Goal: Information Seeking & Learning: Learn about a topic

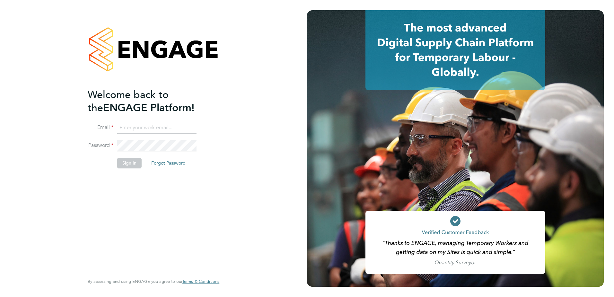
type input "[EMAIL_ADDRESS][DOMAIN_NAME]"
click at [135, 167] on button "Sign In" at bounding box center [129, 163] width 24 height 10
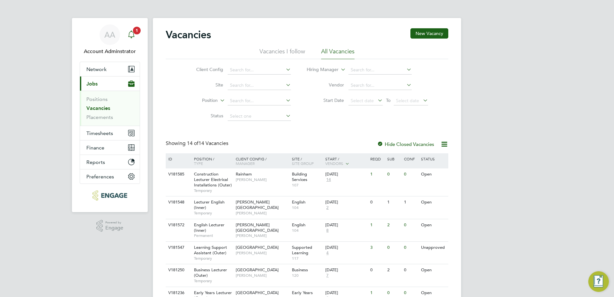
click at [132, 39] on div "Main navigation" at bounding box center [131, 34] width 13 height 13
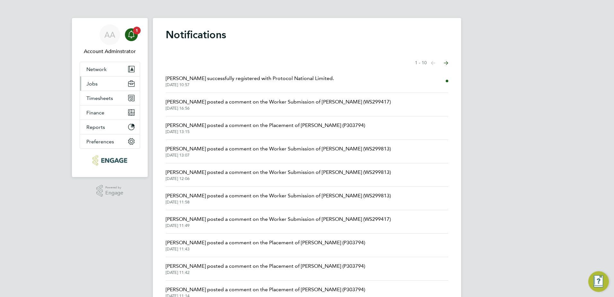
click at [96, 84] on span "Jobs" at bounding box center [91, 84] width 11 height 6
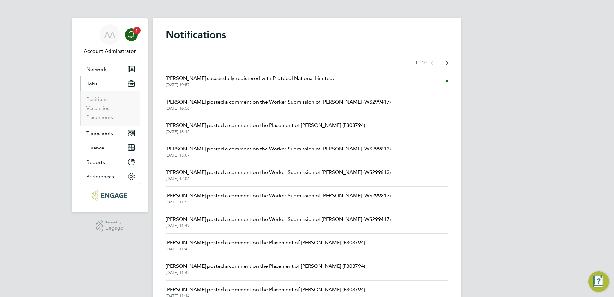
click at [101, 111] on li "Vacancies" at bounding box center [110, 109] width 48 height 9
click at [100, 110] on link "Vacancies" at bounding box center [97, 108] width 23 height 6
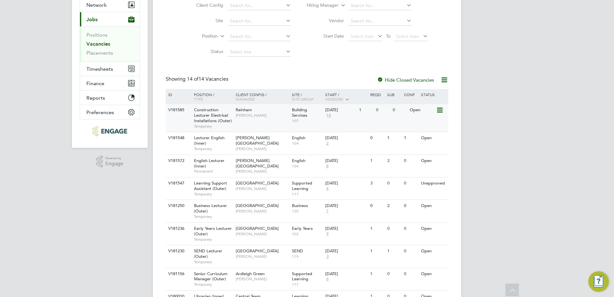
scroll to position [96, 0]
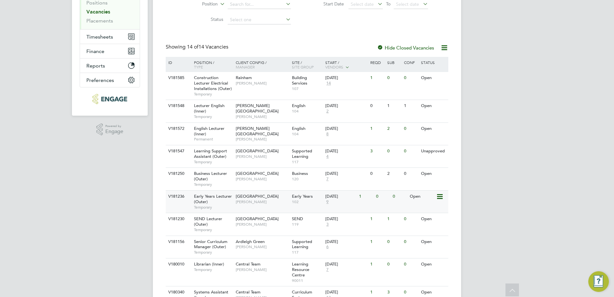
click at [220, 197] on span "Early Years Lecturer (Outer)" at bounding box center [213, 198] width 38 height 11
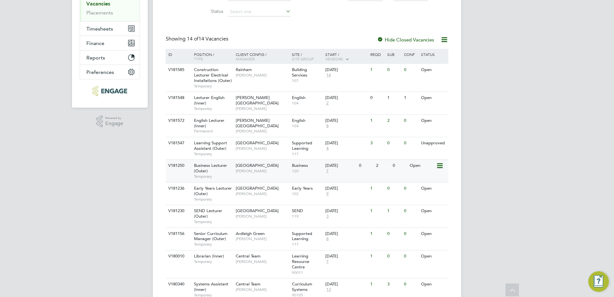
scroll to position [105, 0]
click at [209, 193] on div "Early Years Lecturer (Outer) Temporary" at bounding box center [211, 193] width 45 height 22
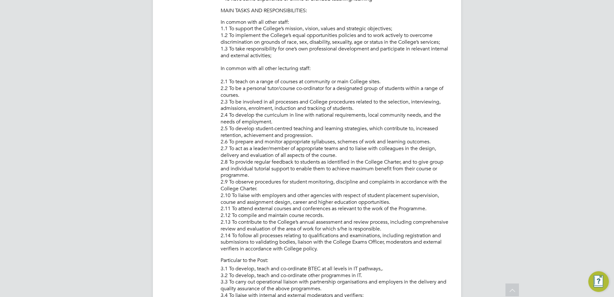
scroll to position [217, 0]
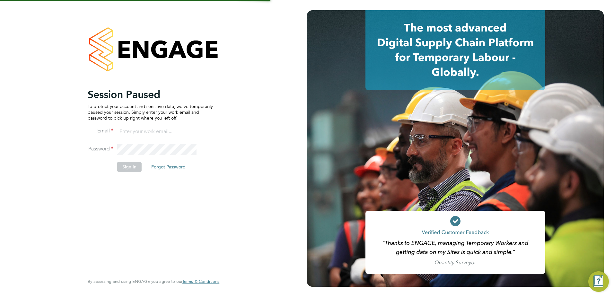
type input "[EMAIL_ADDRESS][DOMAIN_NAME]"
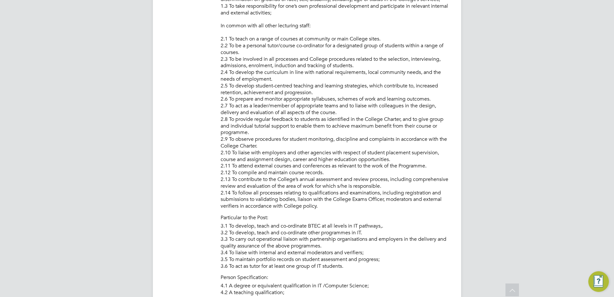
scroll to position [391, 0]
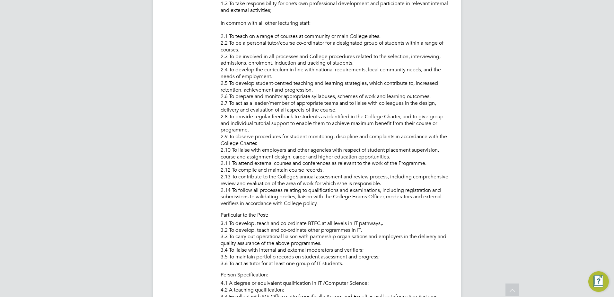
click at [197, 174] on li "Description PURPOSE OF JOB: • To teach and assess learning on a range of course…" at bounding box center [307, 208] width 283 height 660
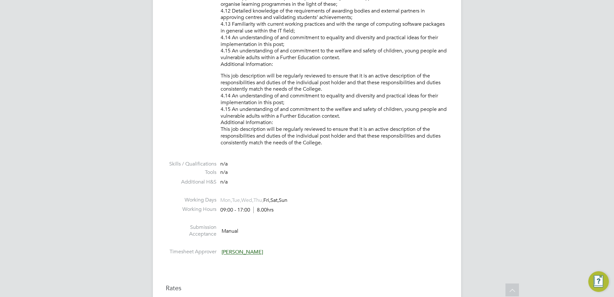
scroll to position [776, 0]
